Goal: Communication & Community: Answer question/provide support

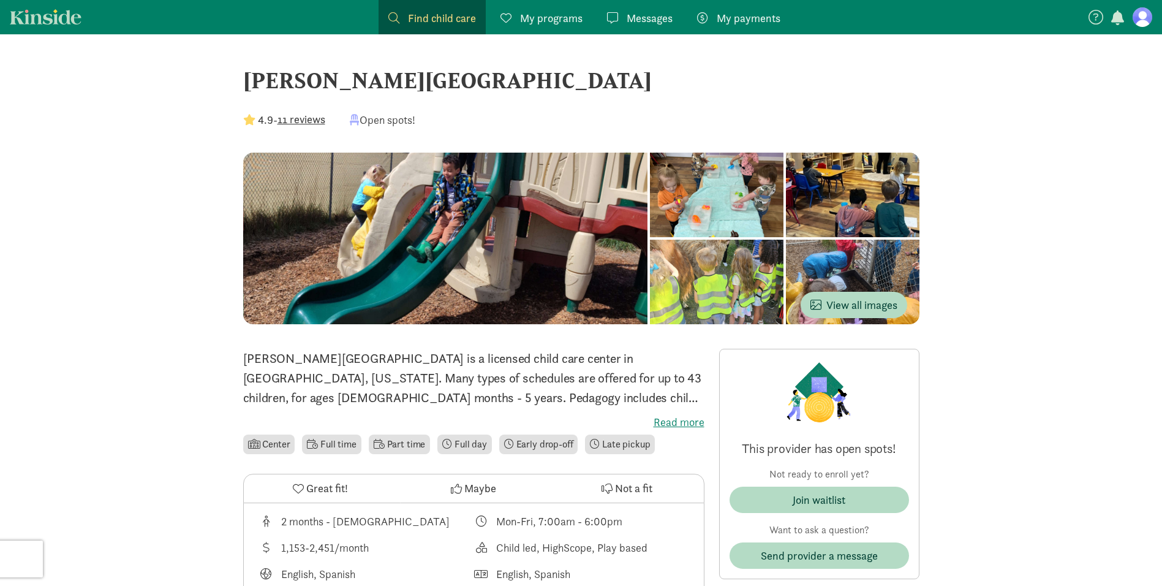
click at [664, 30] on link "Messages Messages" at bounding box center [639, 17] width 85 height 34
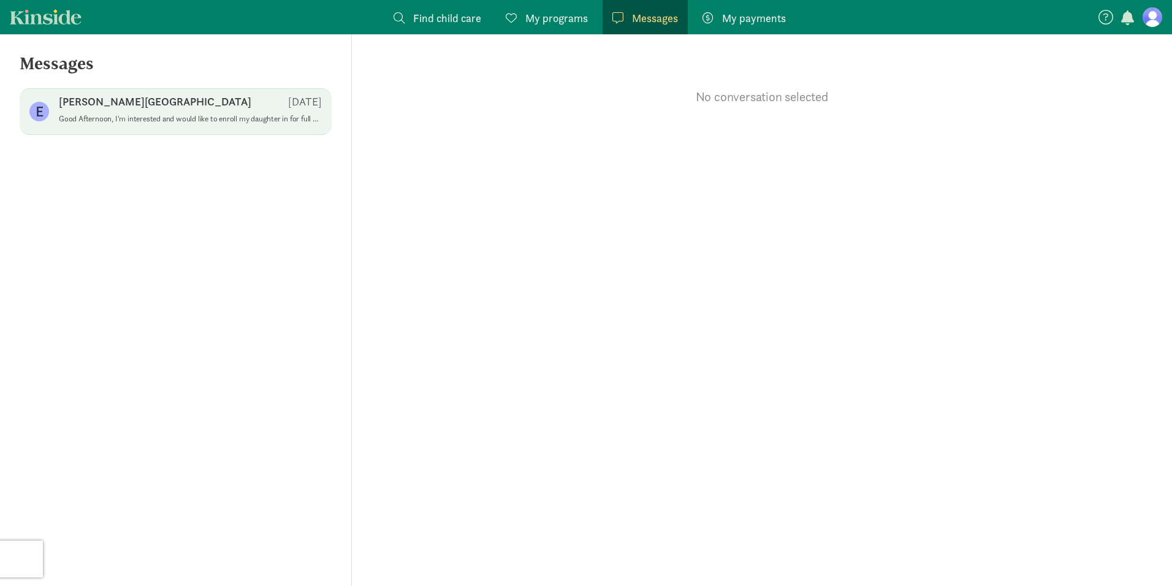
click at [170, 128] on span "[PERSON_NAME][GEOGRAPHIC_DATA] [DATE] Good Afternoon, I'm interested and would …" at bounding box center [190, 111] width 263 height 34
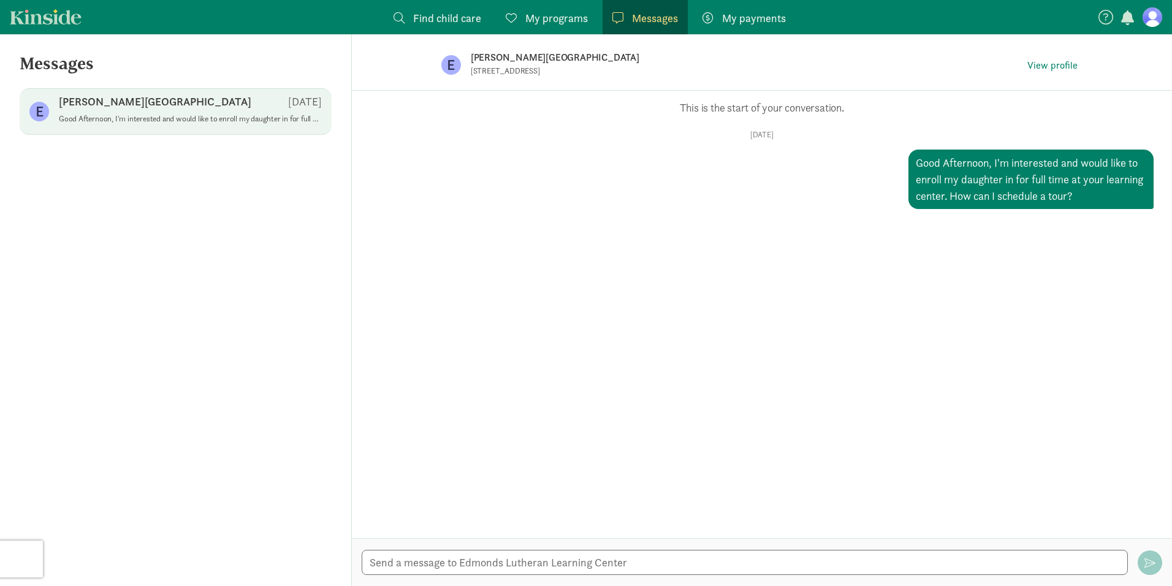
click at [576, 17] on span "My programs" at bounding box center [556, 18] width 63 height 17
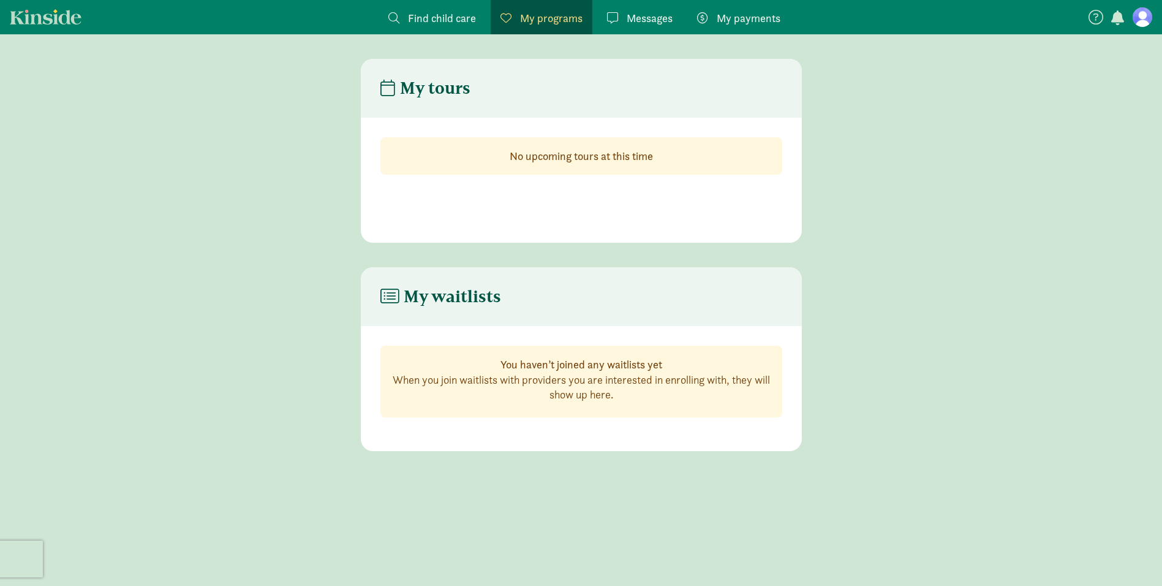
click at [422, 24] on span "Find child care" at bounding box center [442, 18] width 68 height 17
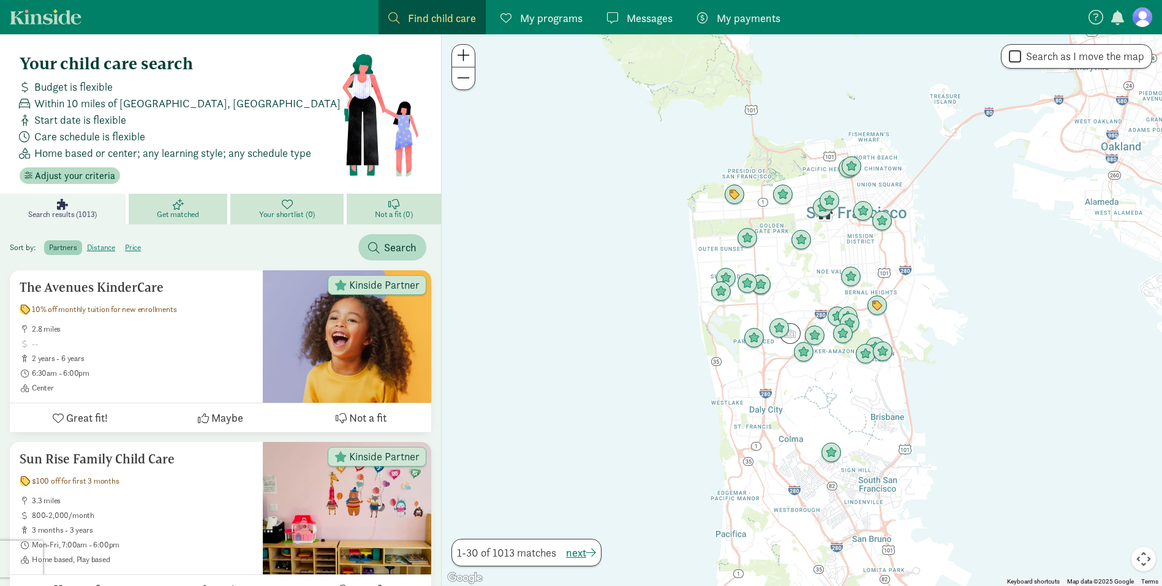
click at [524, 23] on span "My programs" at bounding box center [551, 18] width 63 height 17
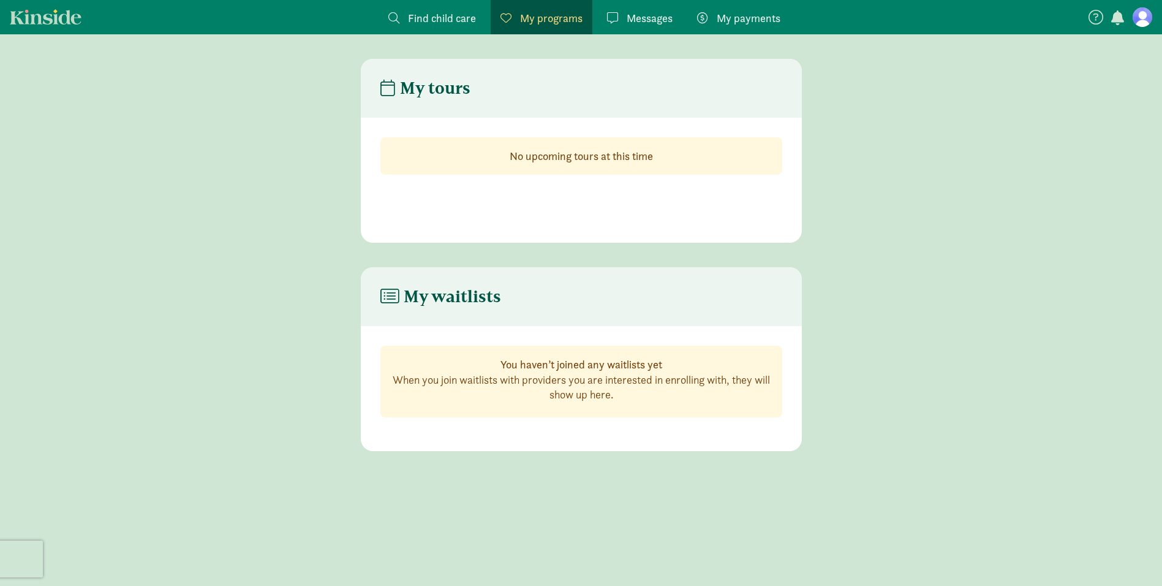
click at [651, 17] on span "Messages" at bounding box center [650, 18] width 46 height 17
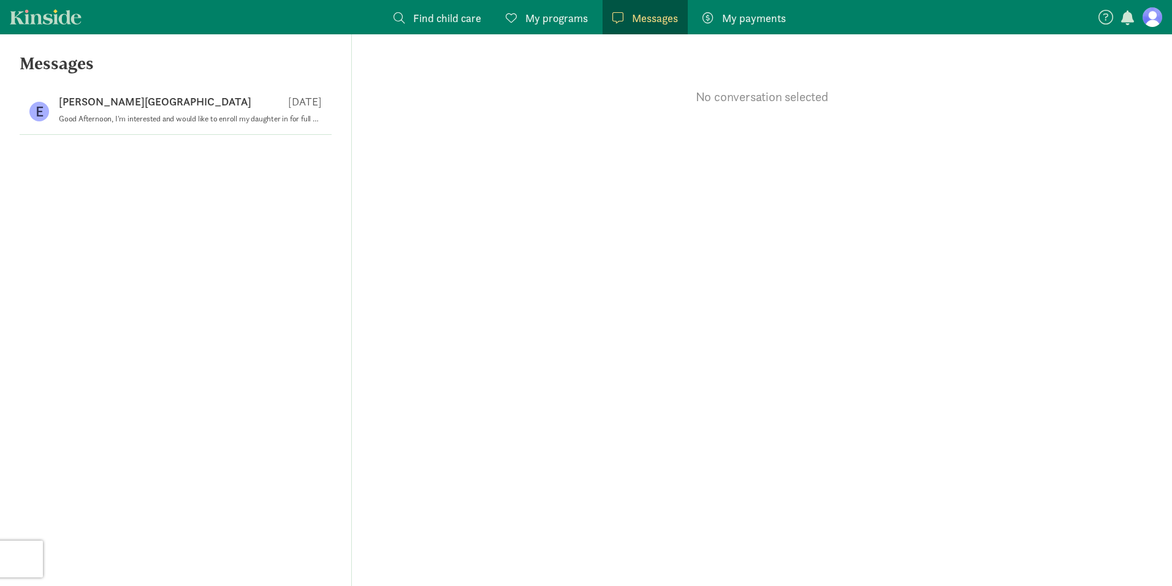
click at [733, 12] on span "My payments" at bounding box center [754, 18] width 64 height 17
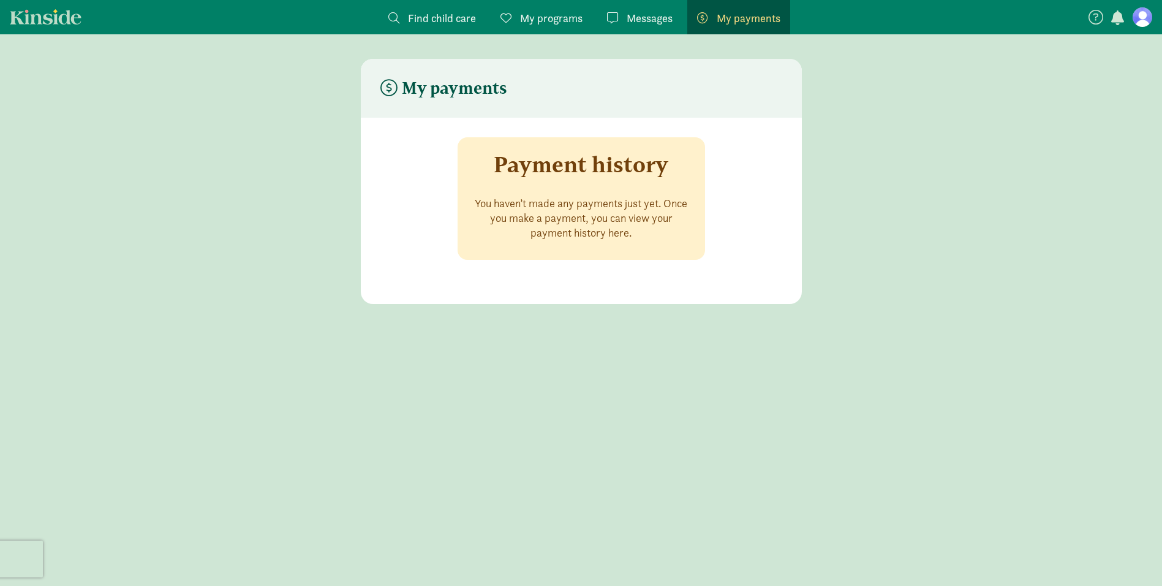
click at [650, 20] on span "Messages" at bounding box center [650, 18] width 46 height 17
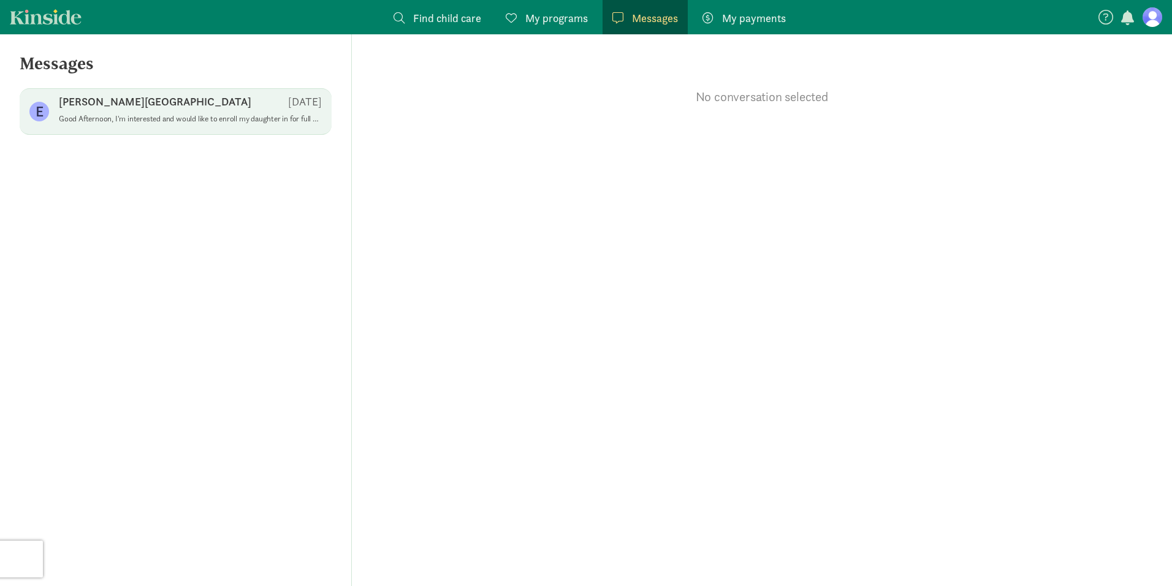
click at [84, 117] on p "Good Afternoon, I'm interested and would like to enroll my daughter in for full…" at bounding box center [190, 119] width 263 height 10
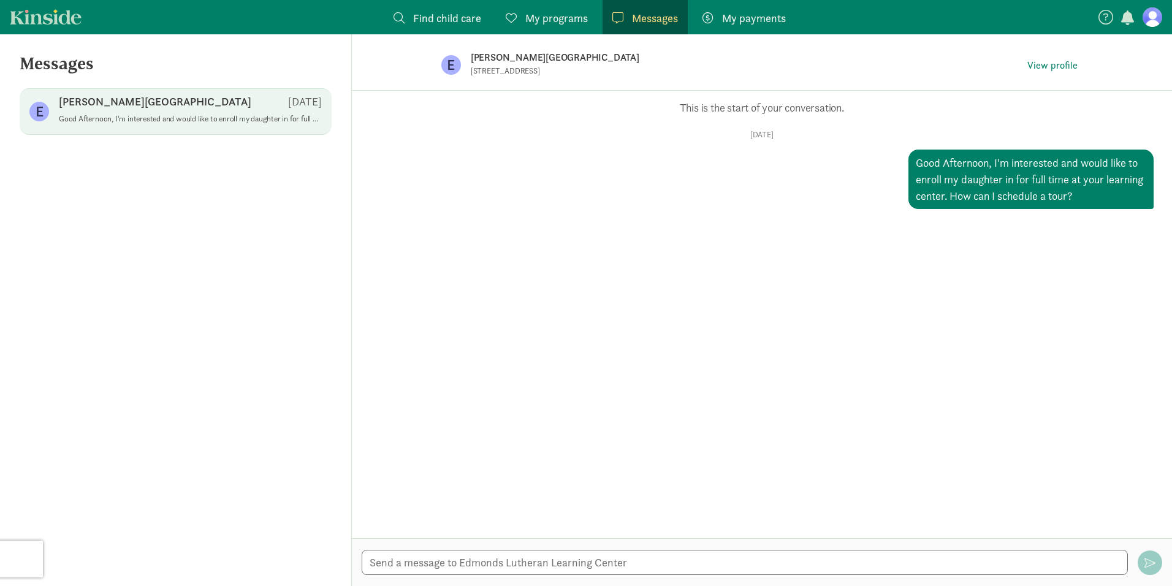
click at [449, 69] on figure "E" at bounding box center [451, 65] width 20 height 20
click at [1146, 13] on figure at bounding box center [1152, 17] width 20 height 20
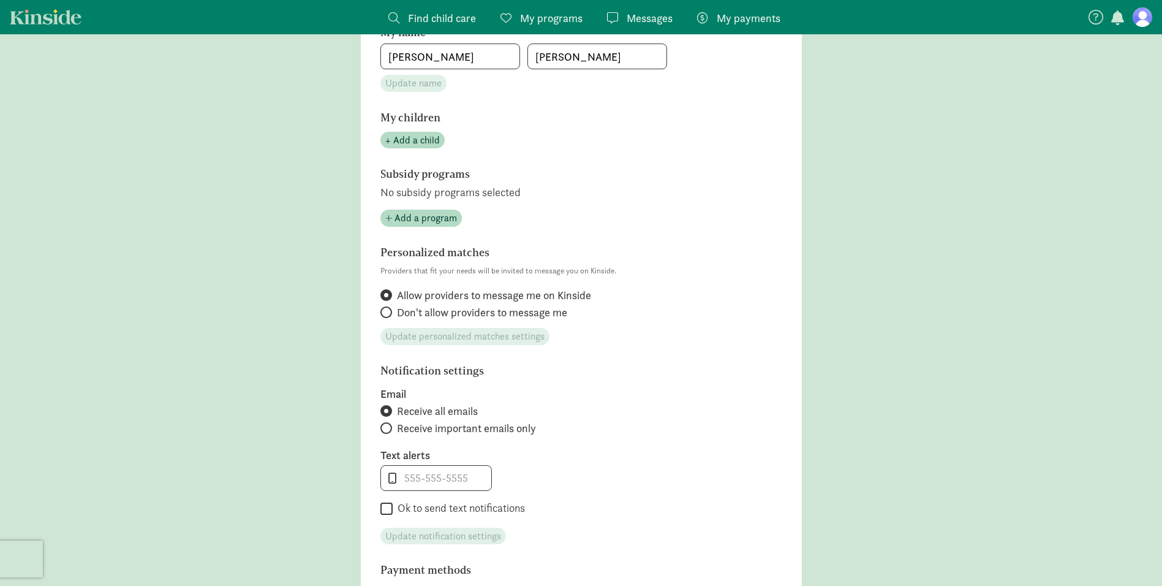
scroll to position [245, 0]
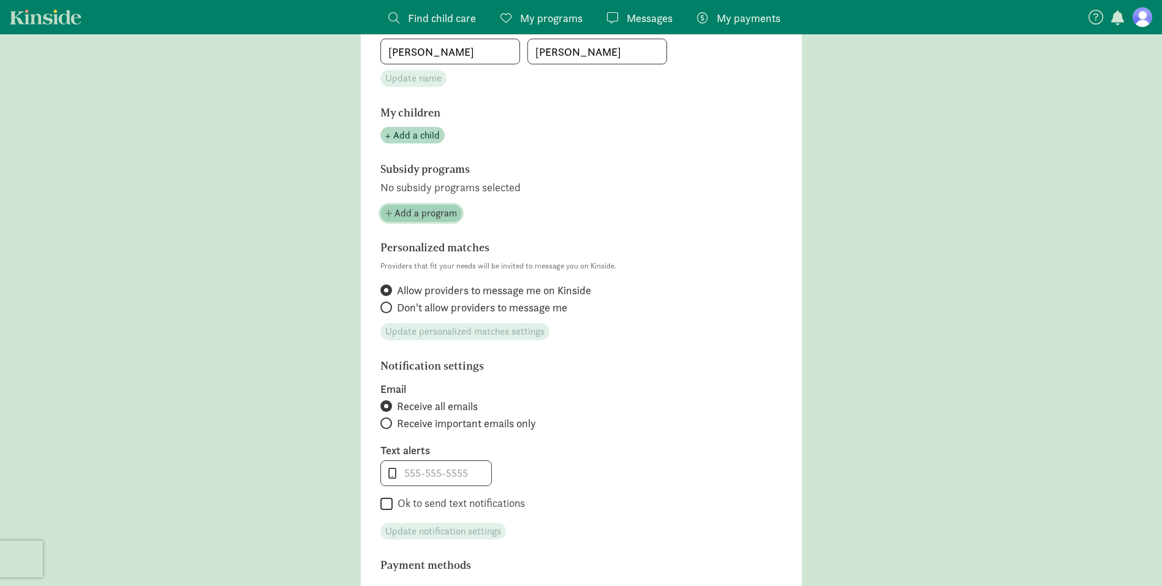
click at [441, 221] on button "Add a program" at bounding box center [421, 213] width 81 height 17
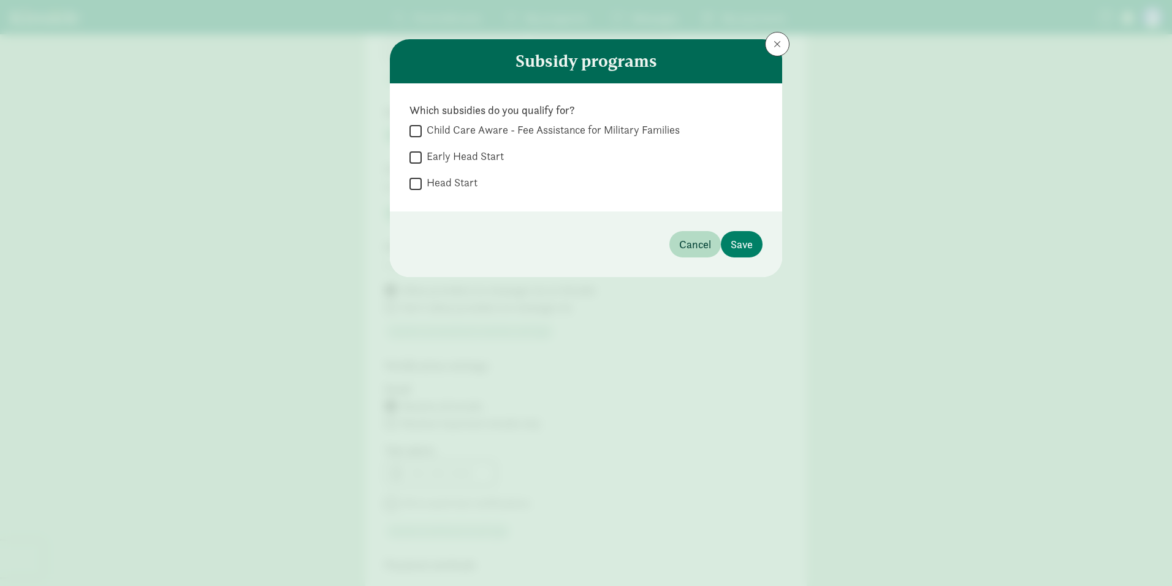
click at [425, 154] on label "Early Head Start" at bounding box center [463, 156] width 82 height 15
click at [422, 154] on input "Early Head Start" at bounding box center [415, 157] width 12 height 17
checkbox input "true"
click at [419, 184] on input "Head Start" at bounding box center [415, 183] width 12 height 17
checkbox input "true"
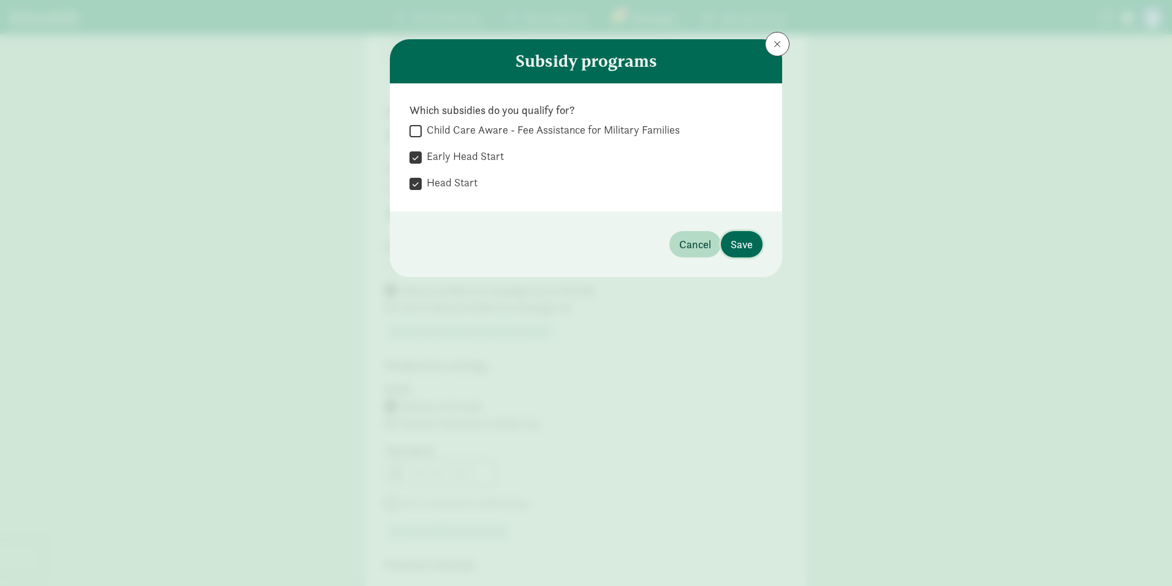
click at [735, 249] on span "Save" at bounding box center [741, 244] width 22 height 17
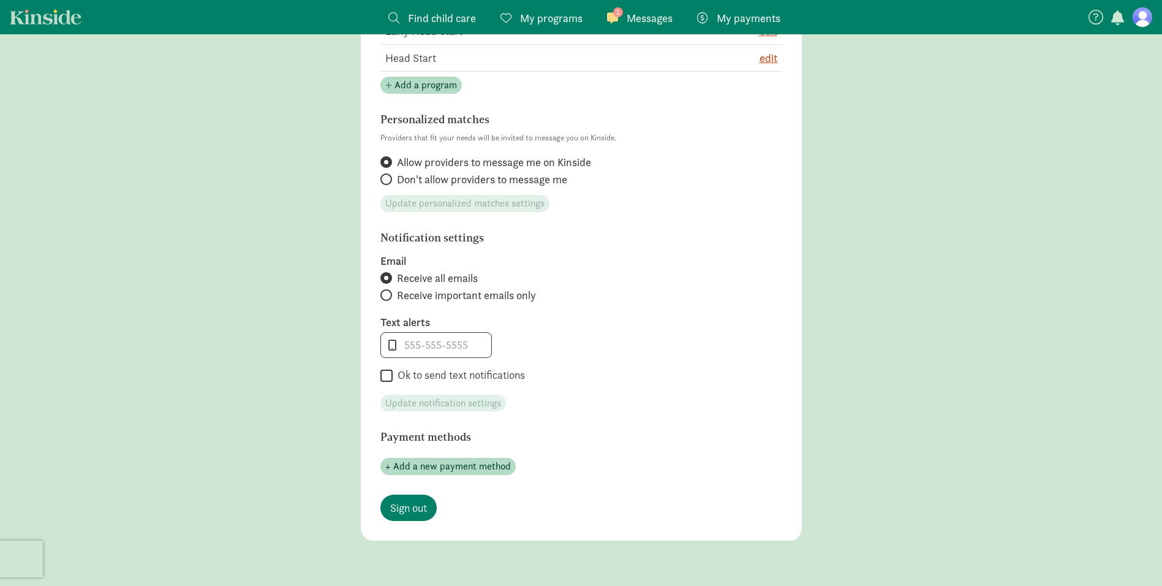
scroll to position [429, 0]
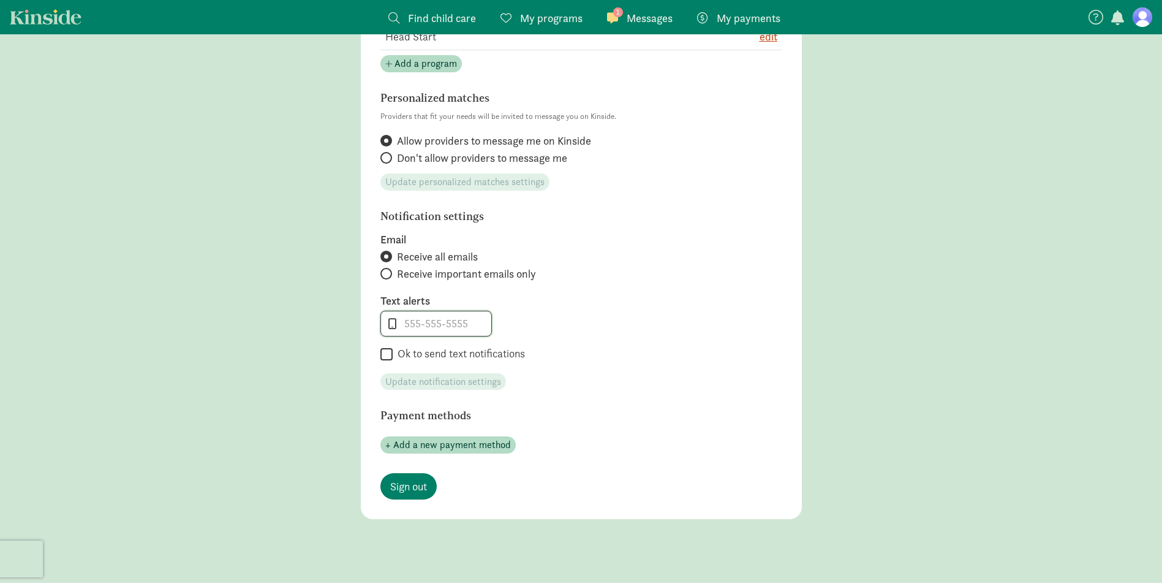
click at [457, 328] on input "tel" at bounding box center [436, 323] width 110 height 25
type input "2067885946"
click at [387, 350] on input "Ok to send text notifications" at bounding box center [387, 354] width 12 height 17
checkbox input "true"
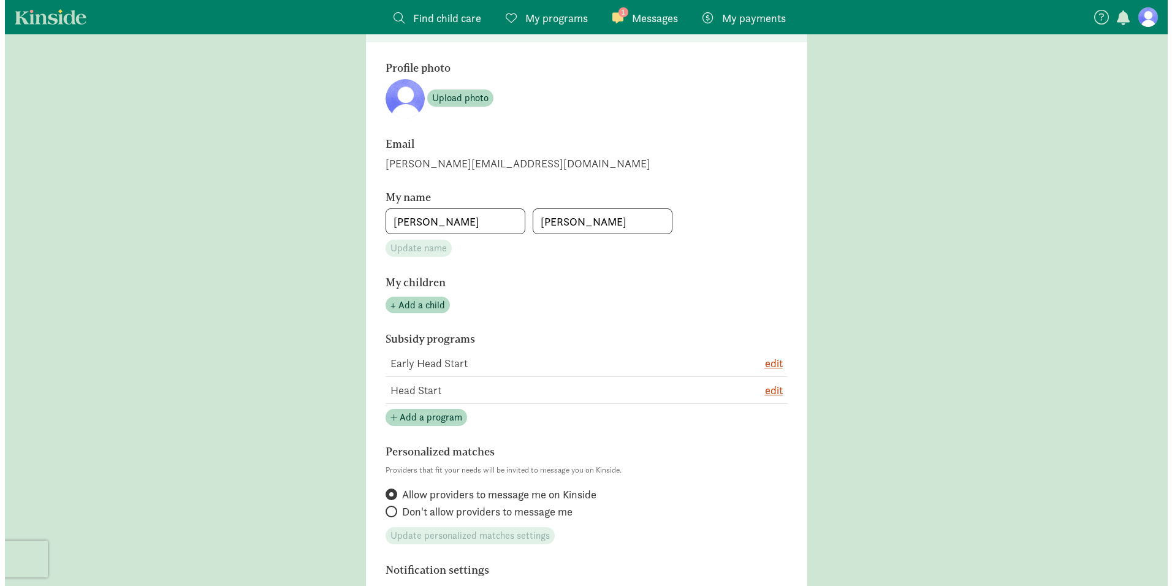
scroll to position [61, 0]
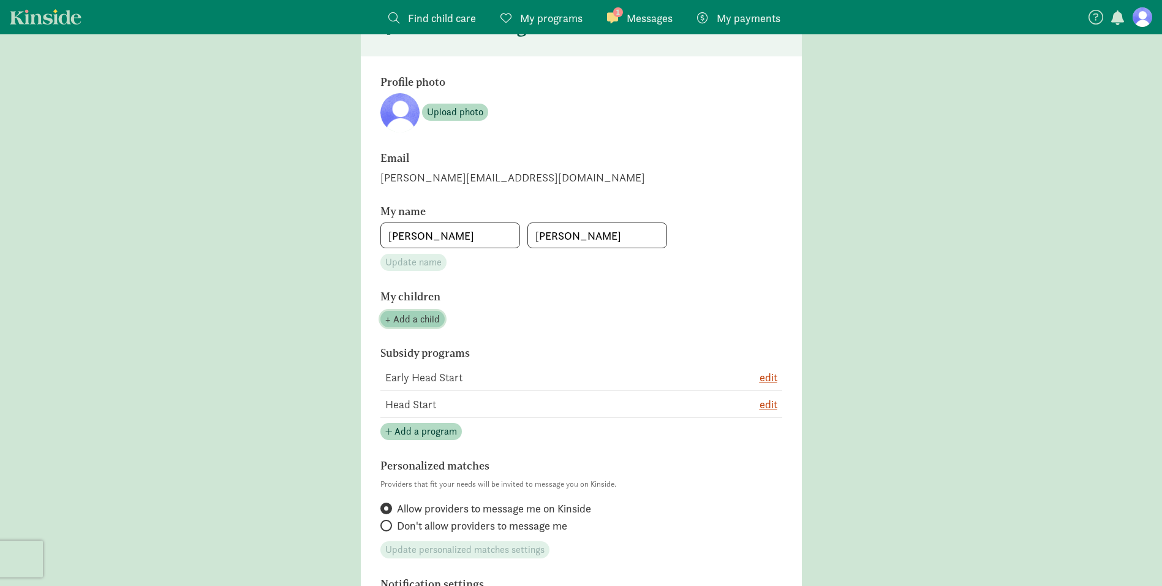
click at [420, 319] on span "+ Add a child" at bounding box center [412, 319] width 55 height 15
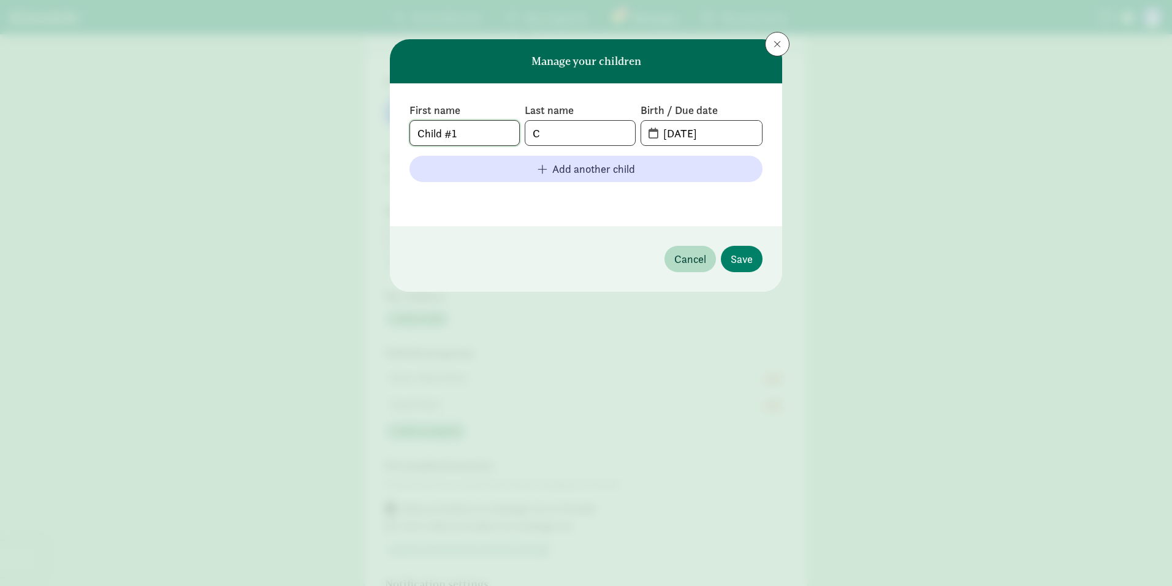
click at [491, 128] on input "Child #1" at bounding box center [464, 133] width 109 height 25
click at [490, 129] on input "Child #1" at bounding box center [464, 133] width 109 height 25
click at [487, 132] on input "Child #1" at bounding box center [464, 133] width 109 height 25
click at [487, 131] on input "Child #1" at bounding box center [464, 133] width 109 height 25
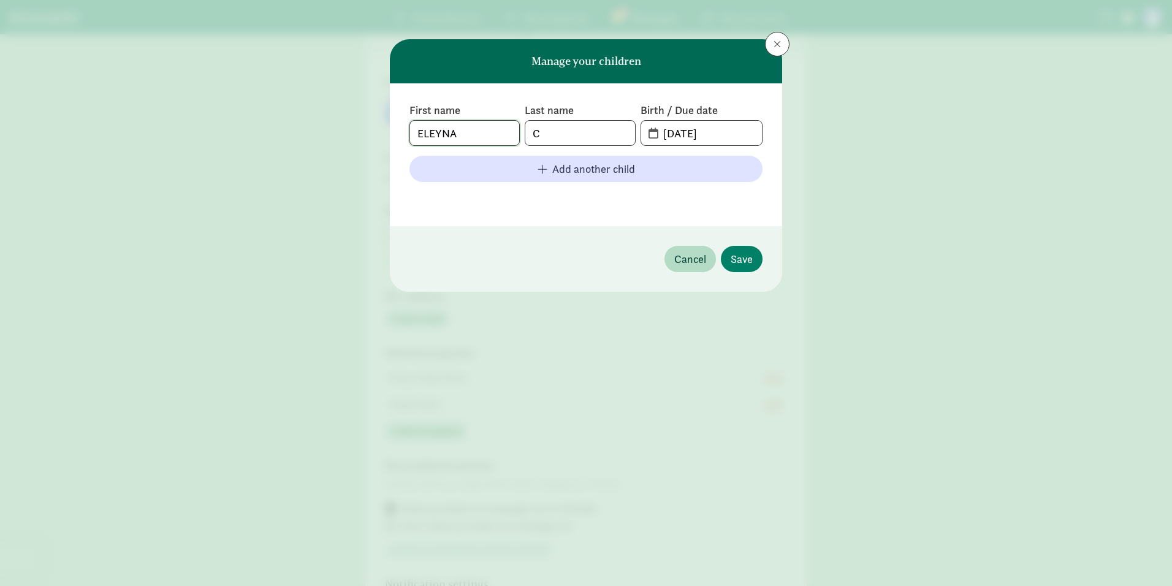
type input "ELEYNA"
click at [582, 138] on input "C" at bounding box center [579, 133] width 109 height 25
type input "MORA CASTELLANOS"
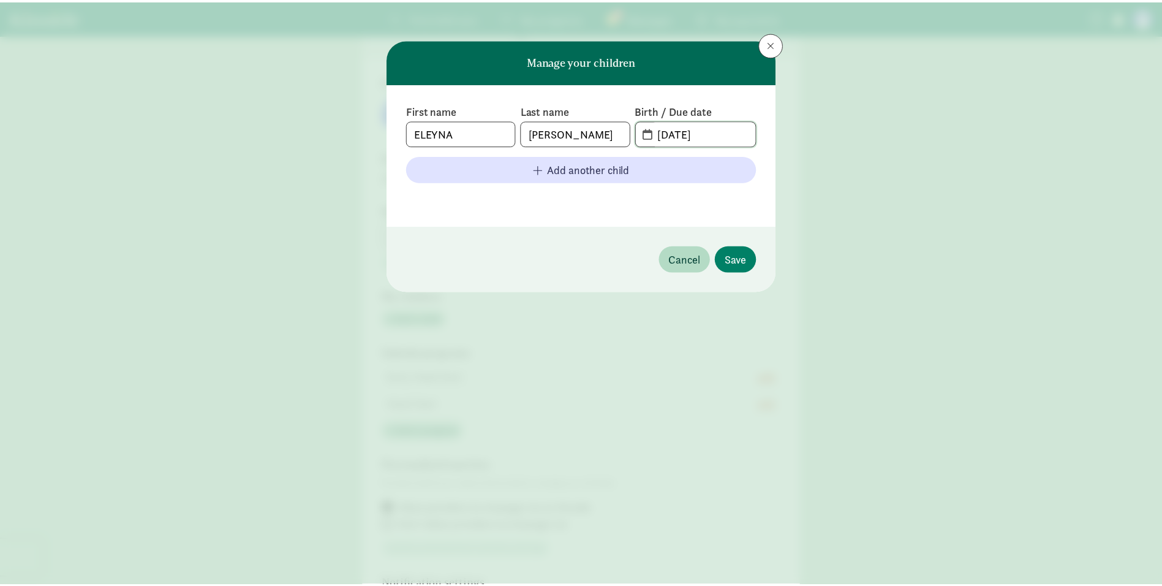
scroll to position [0, 0]
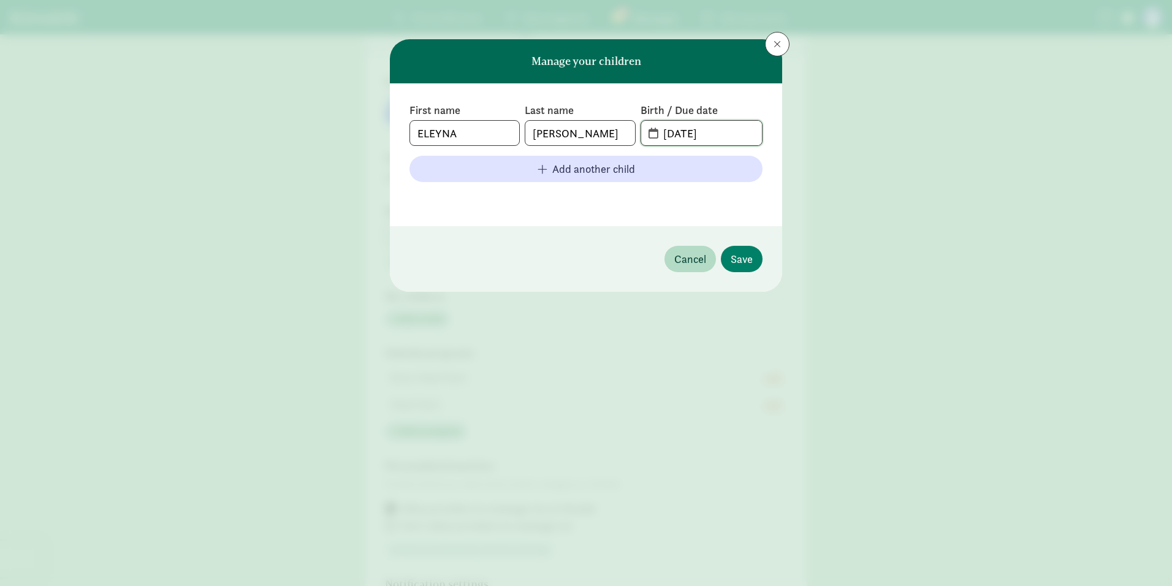
click at [692, 137] on input "09-03-2025" at bounding box center [709, 133] width 106 height 25
click at [690, 137] on input "09-03-2025" at bounding box center [709, 133] width 106 height 25
click at [675, 135] on input "09-03-2025" at bounding box center [709, 133] width 106 height 25
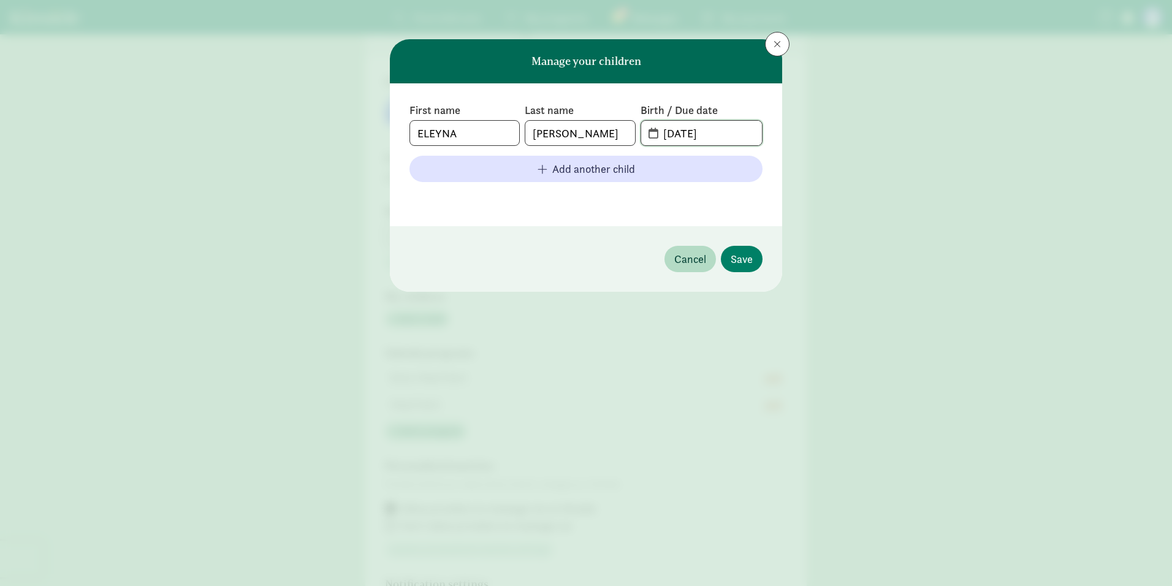
drag, startPoint x: 684, startPoint y: 133, endPoint x: 691, endPoint y: 131, distance: 7.0
click at [686, 133] on input "03-03-2025" at bounding box center [709, 133] width 106 height 25
click at [692, 131] on input "03-03-2025" at bounding box center [709, 133] width 106 height 25
click at [732, 126] on input "03-06-2025" at bounding box center [709, 133] width 106 height 25
type input "03-06-2024"
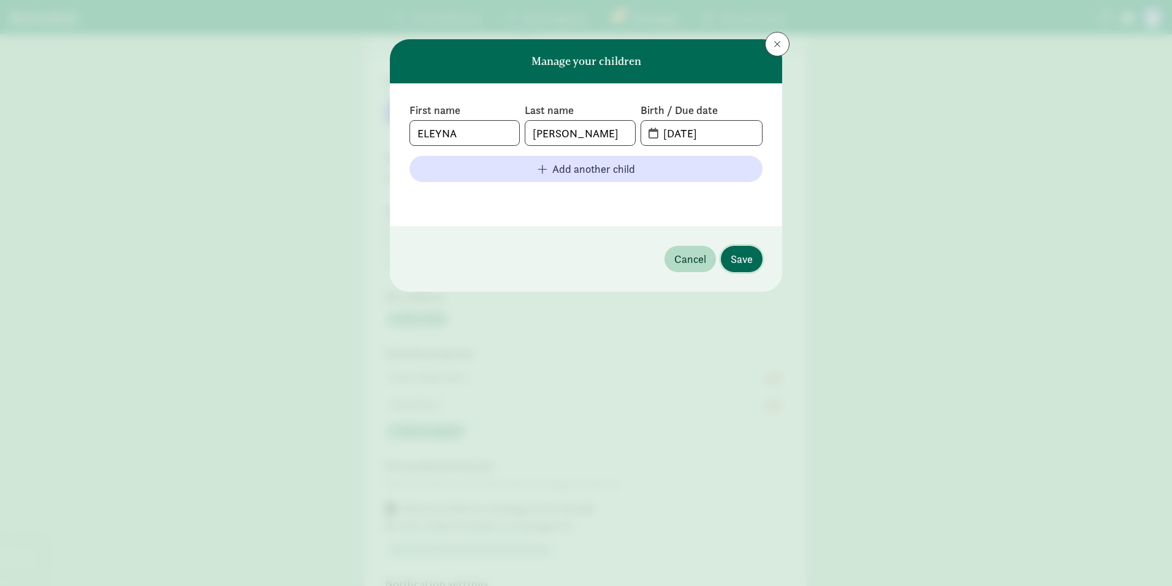
click at [732, 257] on span "Save" at bounding box center [741, 259] width 22 height 17
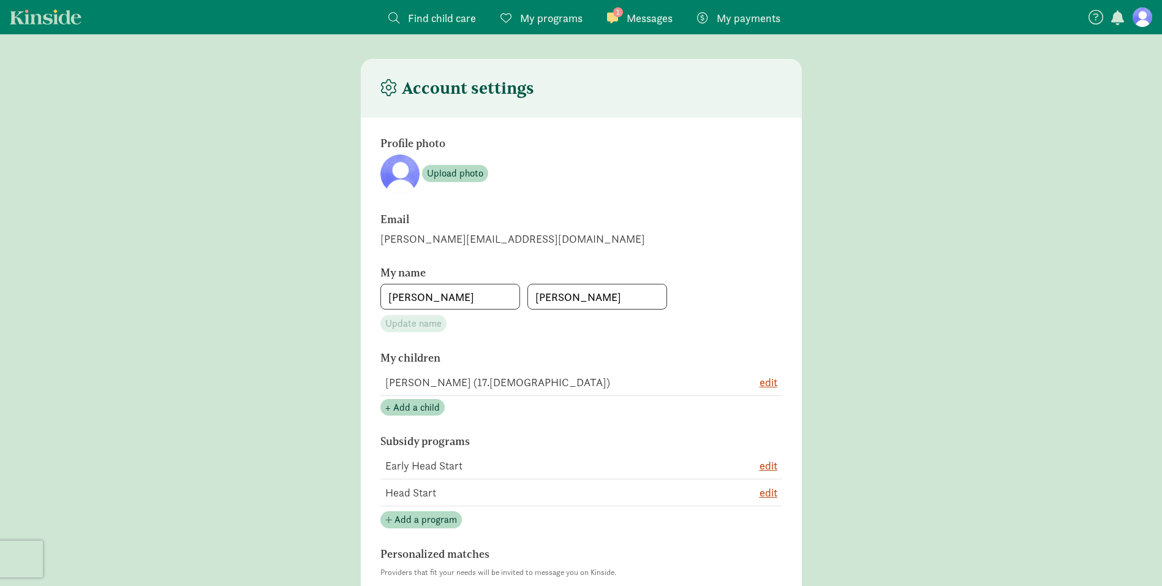
click at [653, 23] on span "Messages" at bounding box center [650, 18] width 46 height 17
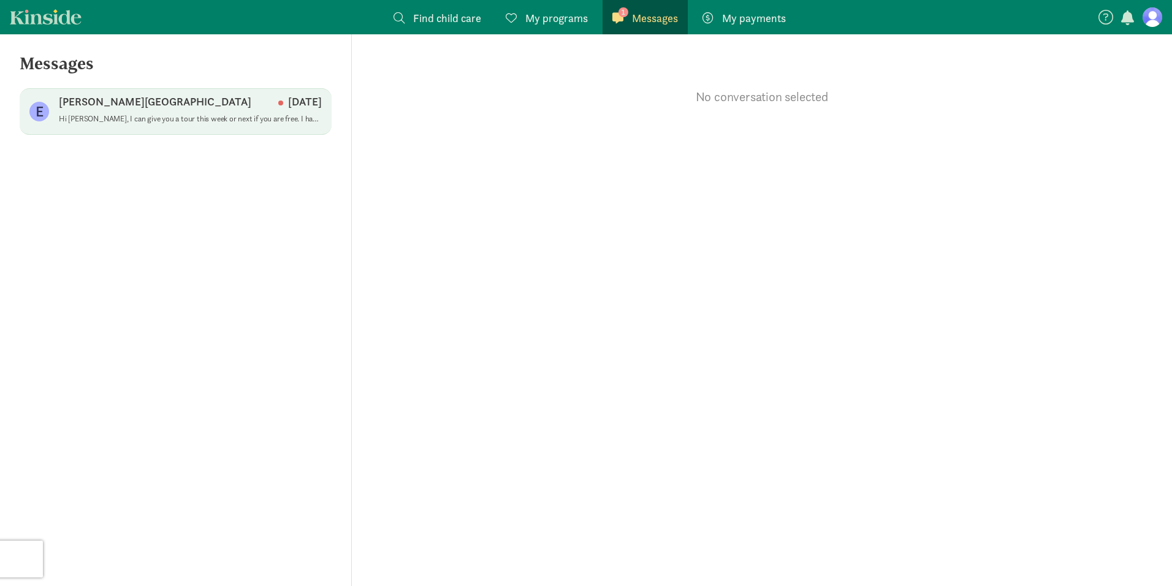
click at [189, 113] on div "Edmonds Lutheran Learning Center Sep 03" at bounding box center [190, 104] width 263 height 20
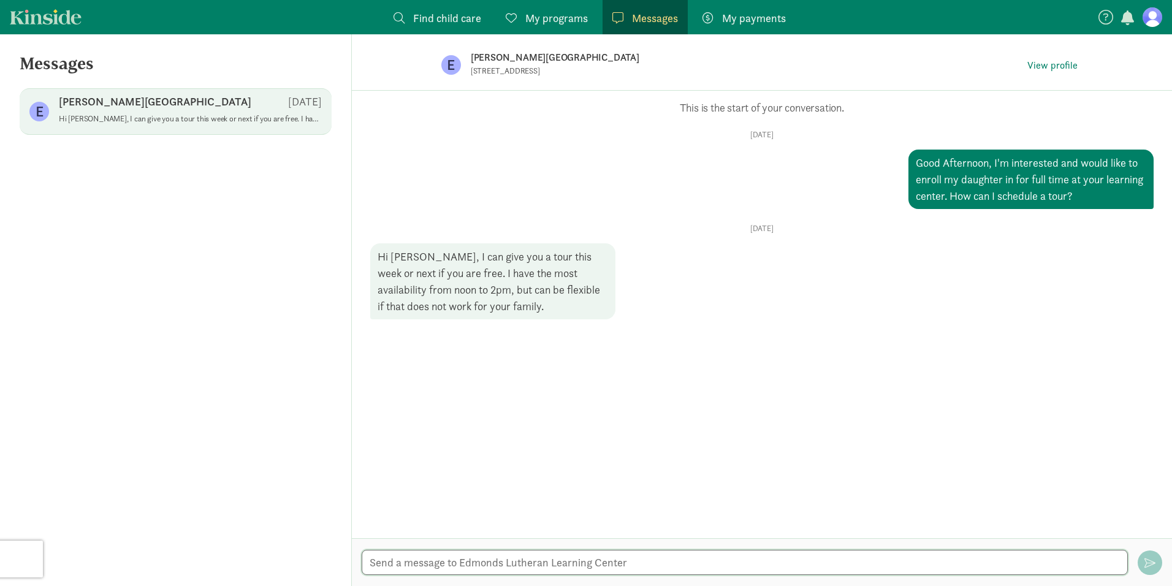
click at [542, 553] on textarea at bounding box center [745, 562] width 766 height 25
type textarea "G"
click at [586, 564] on textarea "Hello ! yes Mondays work best for me ." at bounding box center [745, 562] width 766 height 25
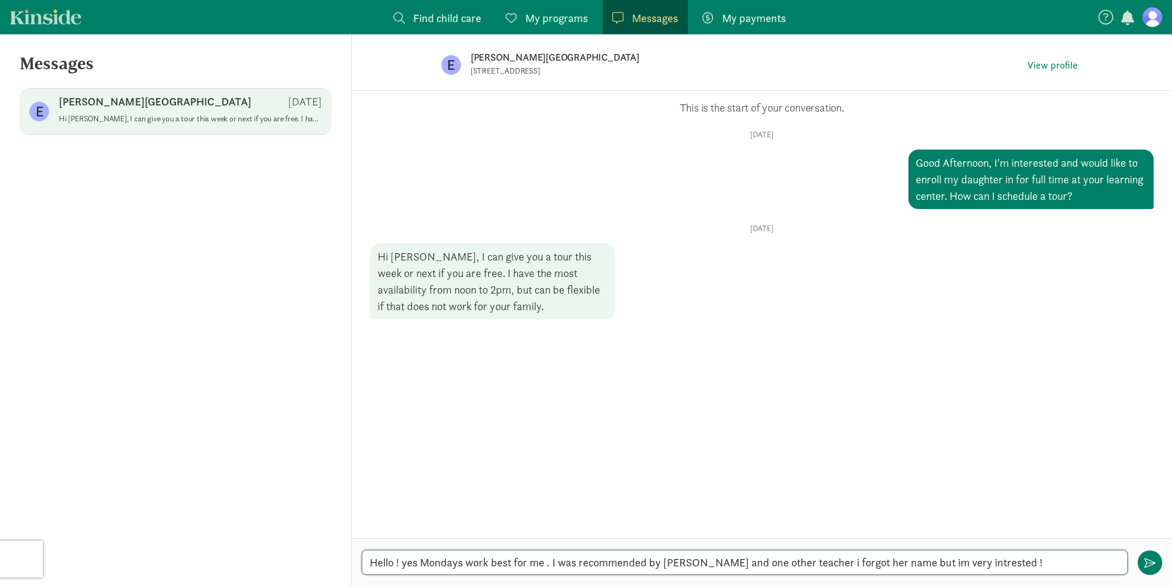
click at [898, 564] on textarea "Hello ! yes Mondays work best for me . I was recommended by jessica and one oth…" at bounding box center [745, 562] width 766 height 25
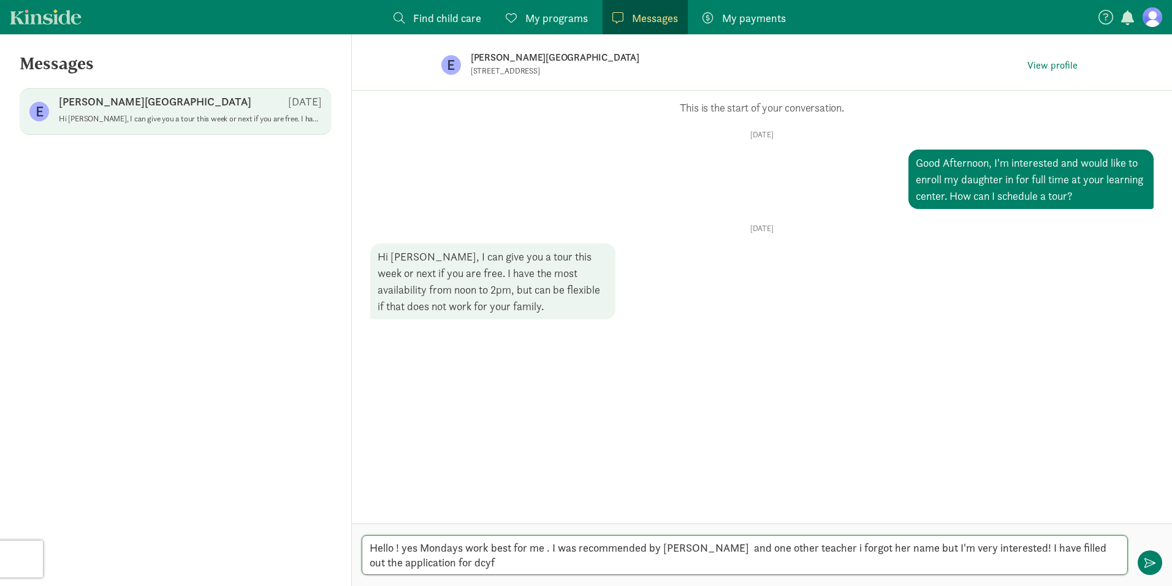
click at [919, 550] on textarea "Hello ! yes Mondays work best for me . I was recommended by Jessica Gomez and o…" at bounding box center [745, 555] width 766 height 40
click at [556, 561] on textarea "Hello ! yes Mondays work best for me . I was recommended by Jessica Gomez and o…" at bounding box center [745, 555] width 766 height 40
type textarea "Hello ! yes Mondays work best for me . I was recommended by [PERSON_NAME] and o…"
click at [1157, 563] on button "button" at bounding box center [1149, 562] width 25 height 25
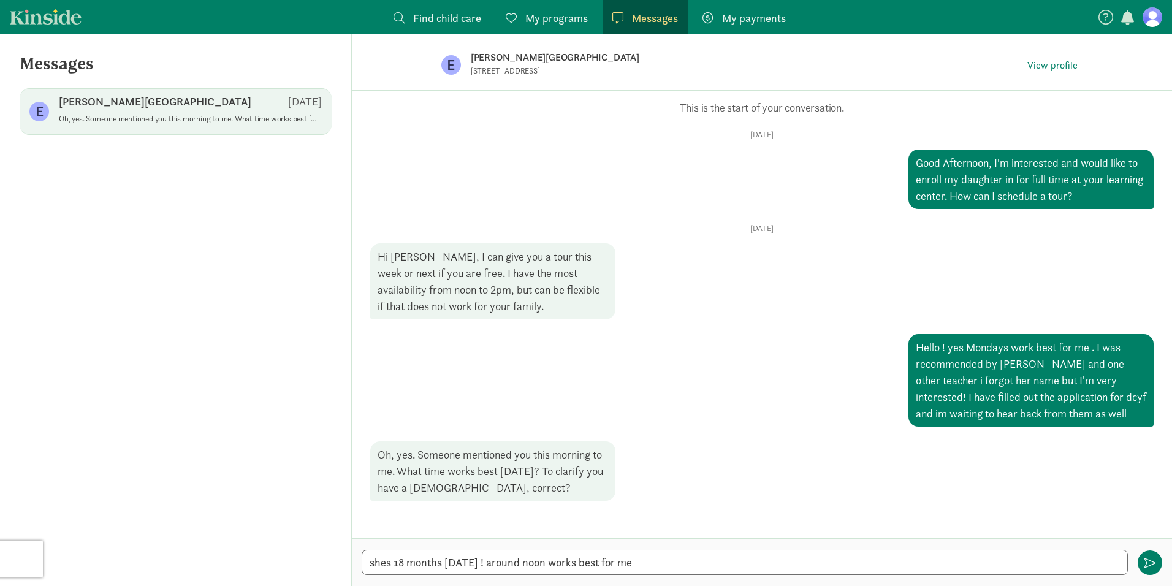
type textarea "shes 18 months [DATE] ! around noon works best for me"
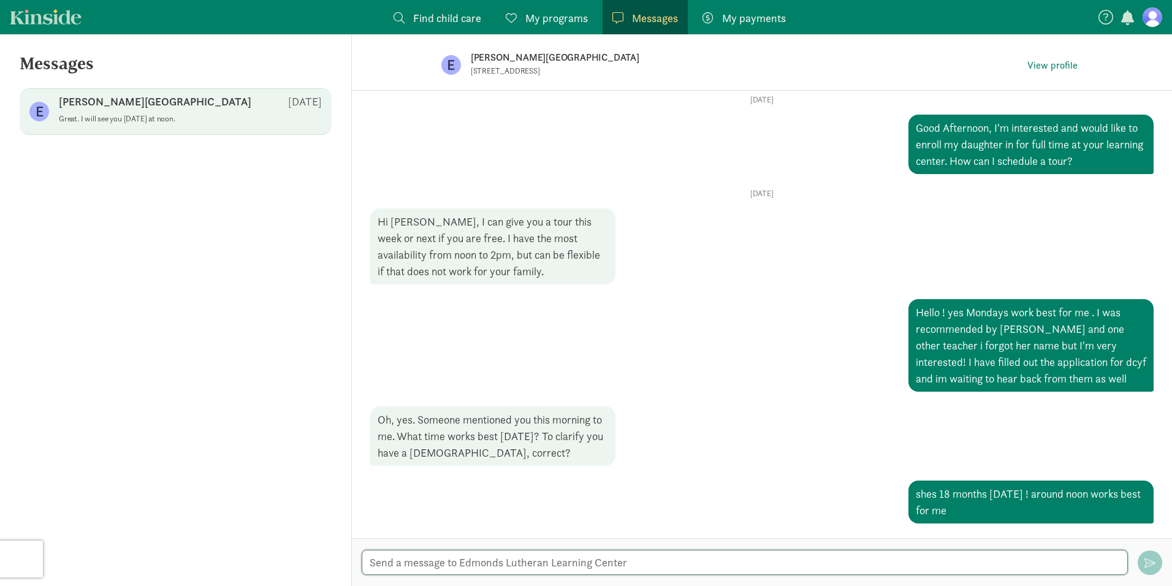
scroll to position [76, 0]
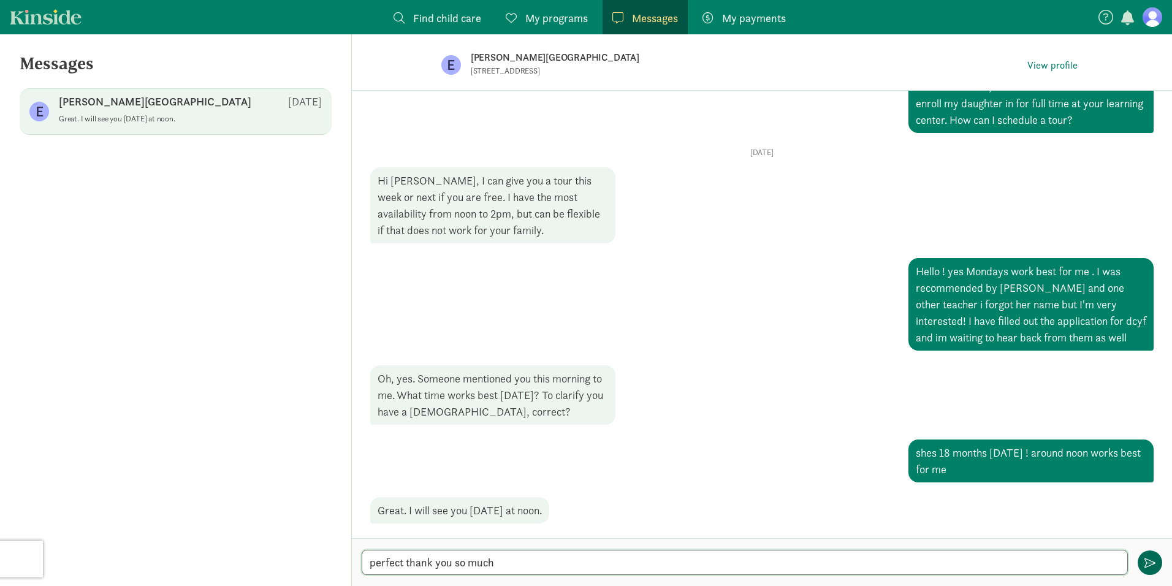
type textarea "perfect thank you so much"
click at [1154, 570] on button "button" at bounding box center [1149, 562] width 25 height 25
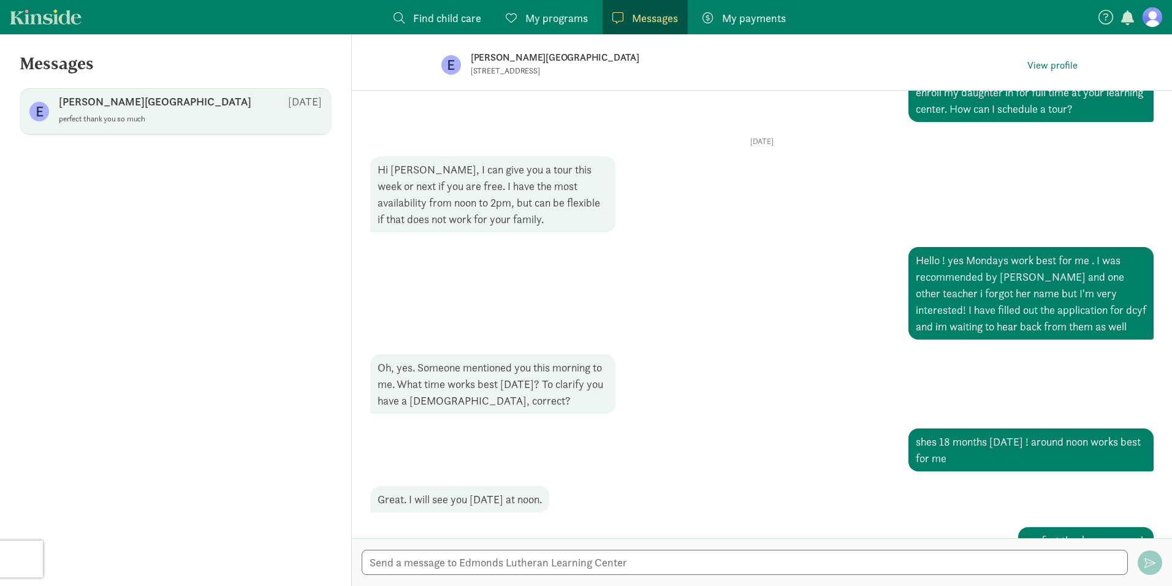
scroll to position [117, 0]
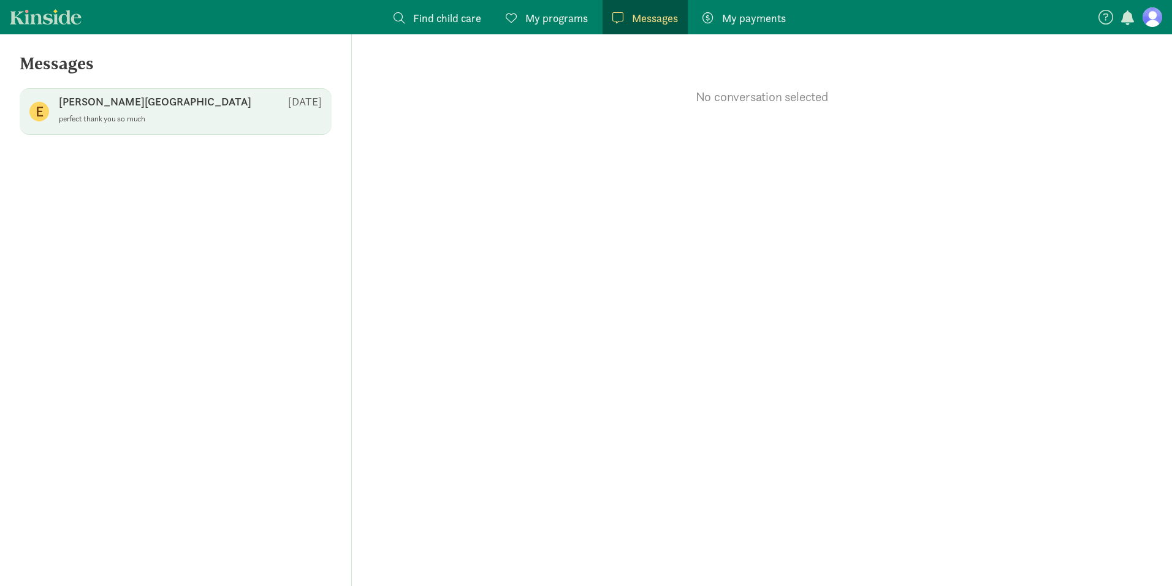
click at [275, 132] on div "E [PERSON_NAME][GEOGRAPHIC_DATA] [DATE] perfect thank you so much" at bounding box center [176, 111] width 312 height 47
